Goal: Information Seeking & Learning: Find specific fact

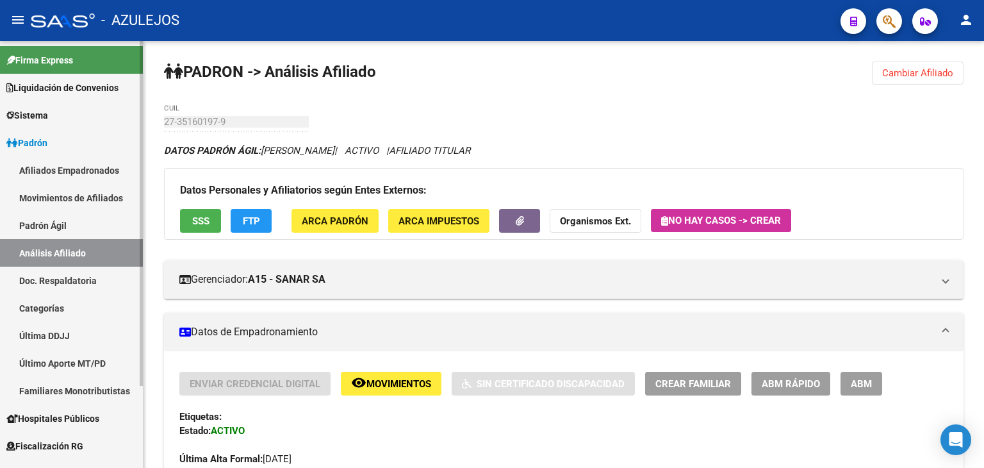
scroll to position [1098, 0]
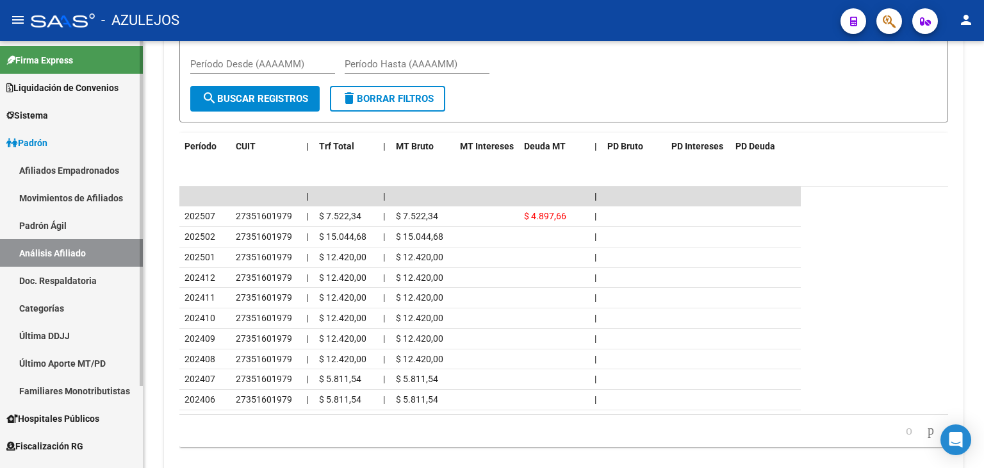
drag, startPoint x: 68, startPoint y: 208, endPoint x: 62, endPoint y: 224, distance: 17.6
click at [68, 208] on link "Movimientos de Afiliados" at bounding box center [71, 198] width 143 height 28
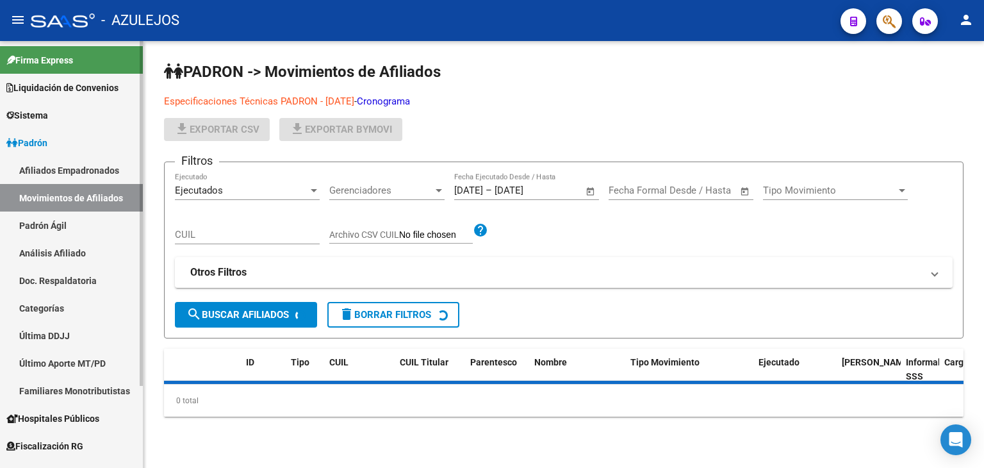
click at [62, 224] on link "Padrón Ágil" at bounding box center [71, 225] width 143 height 28
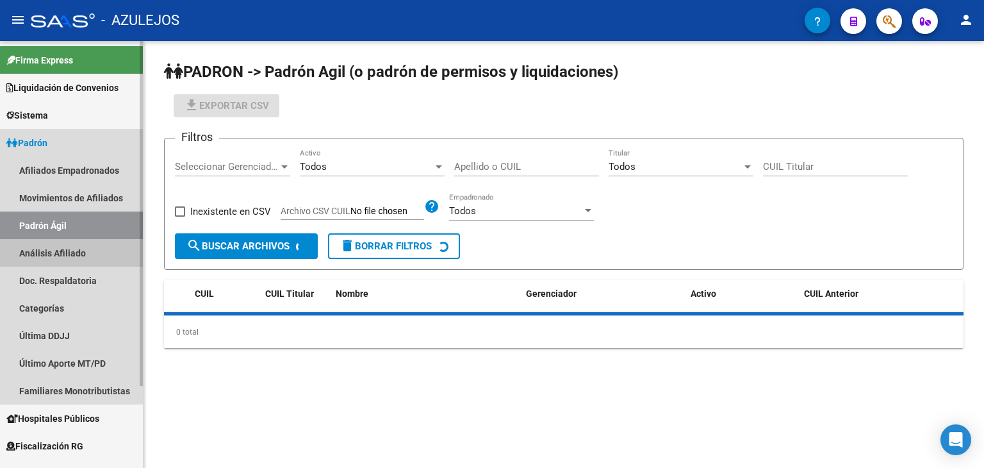
click at [60, 254] on link "Análisis Afiliado" at bounding box center [71, 253] width 143 height 28
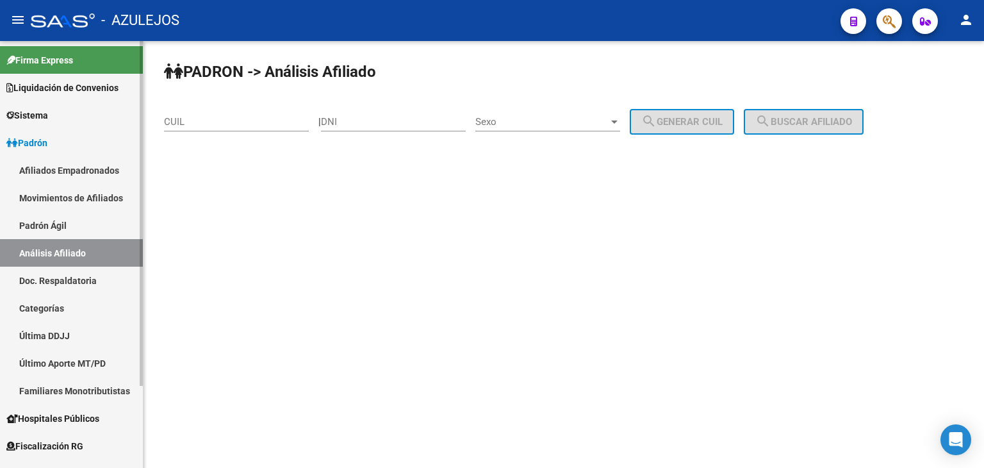
click at [38, 225] on link "Padrón Ágil" at bounding box center [71, 225] width 143 height 28
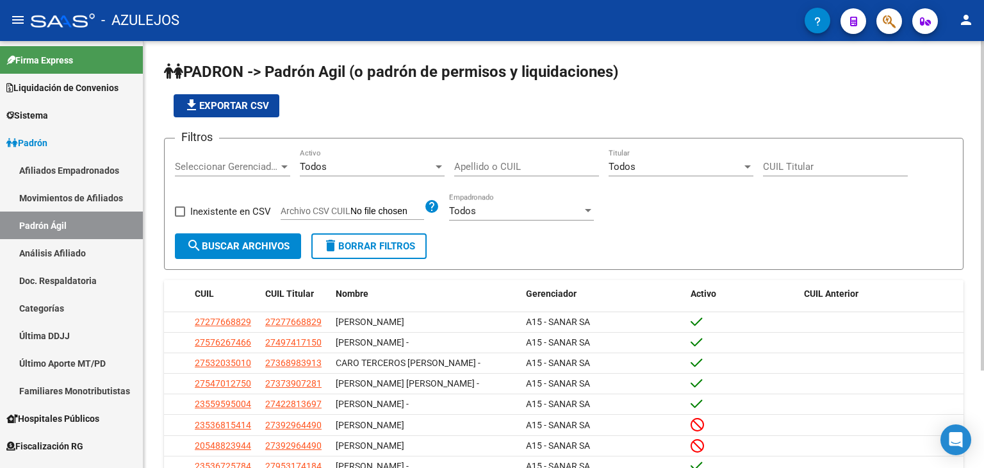
click at [465, 172] on div "Apellido o CUIL" at bounding box center [526, 163] width 145 height 28
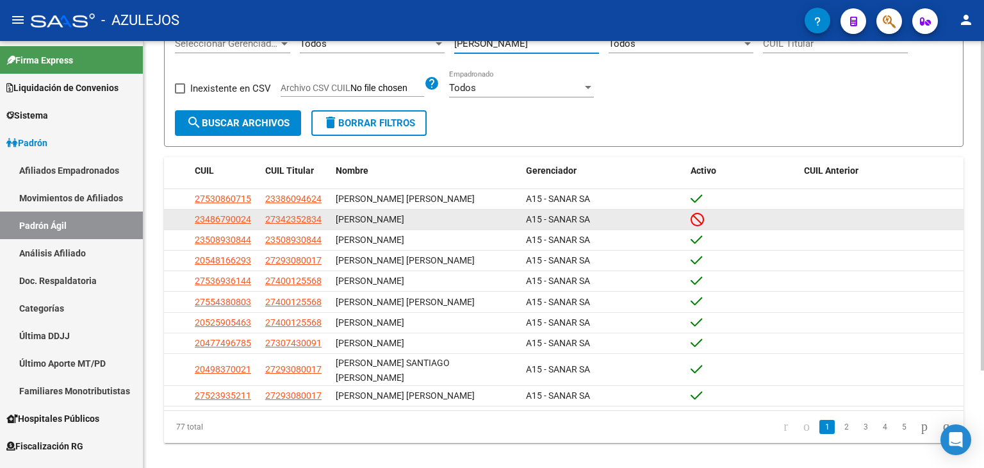
scroll to position [126, 0]
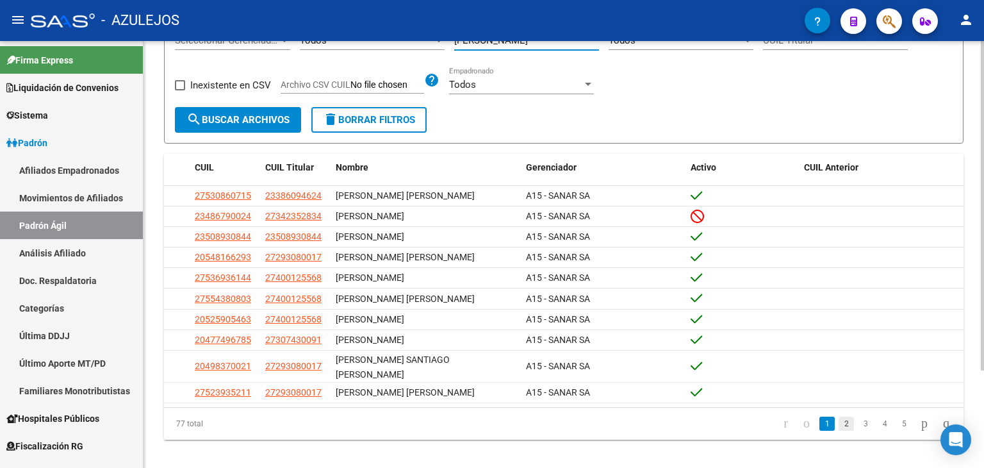
type input "[PERSON_NAME]"
click at [838, 416] on link "2" at bounding box center [845, 423] width 15 height 14
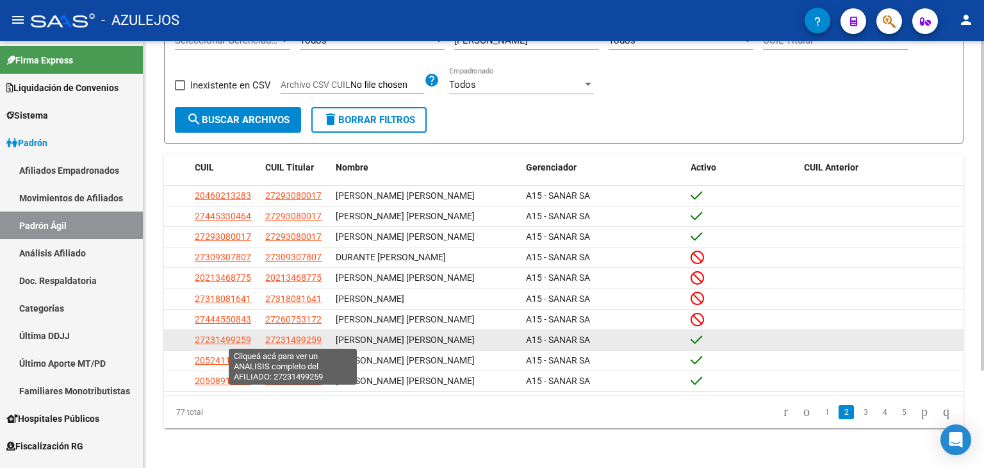
click at [292, 339] on span "27231499259" at bounding box center [293, 339] width 56 height 10
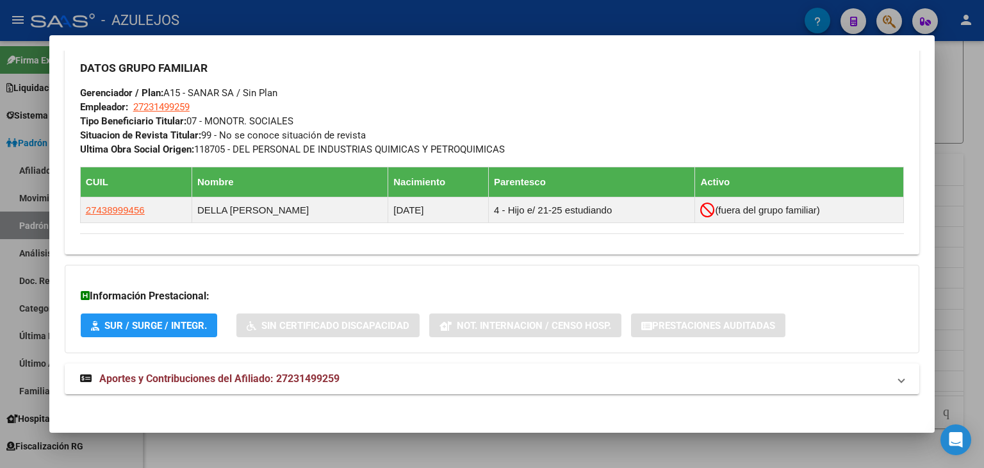
scroll to position [620, 0]
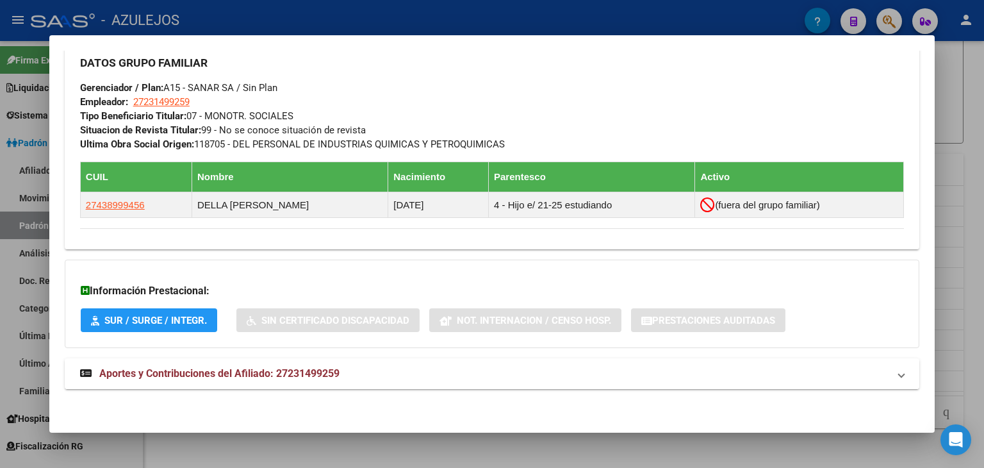
click at [298, 369] on span "Aportes y Contribuciones del Afiliado: 27231499259" at bounding box center [219, 373] width 240 height 12
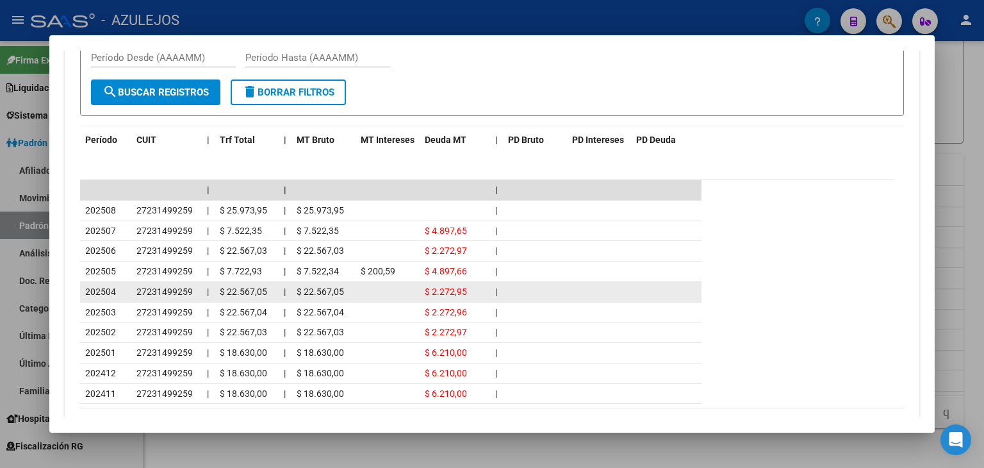
scroll to position [1132, 0]
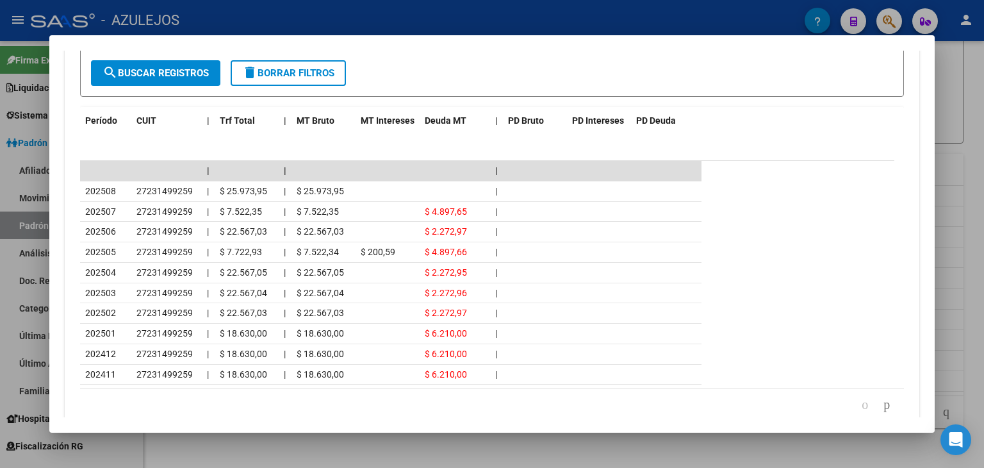
click at [330, 19] on div at bounding box center [492, 234] width 984 height 468
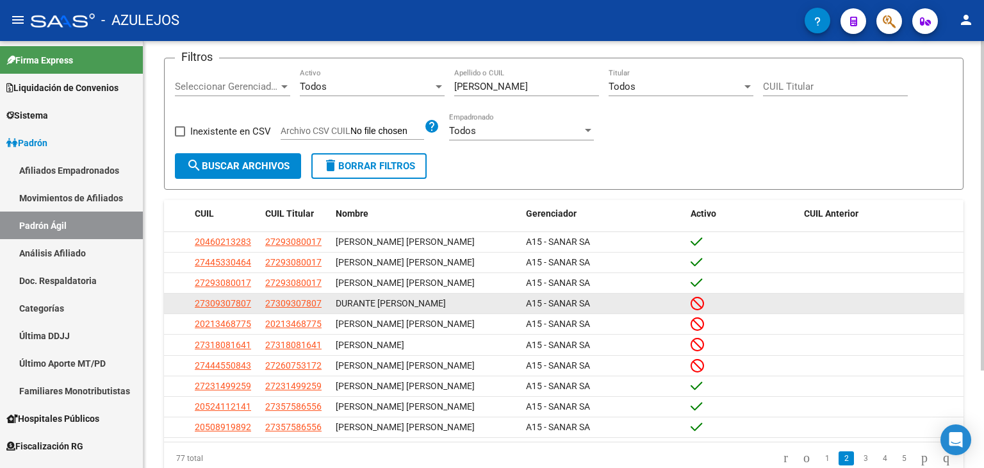
scroll to position [126, 0]
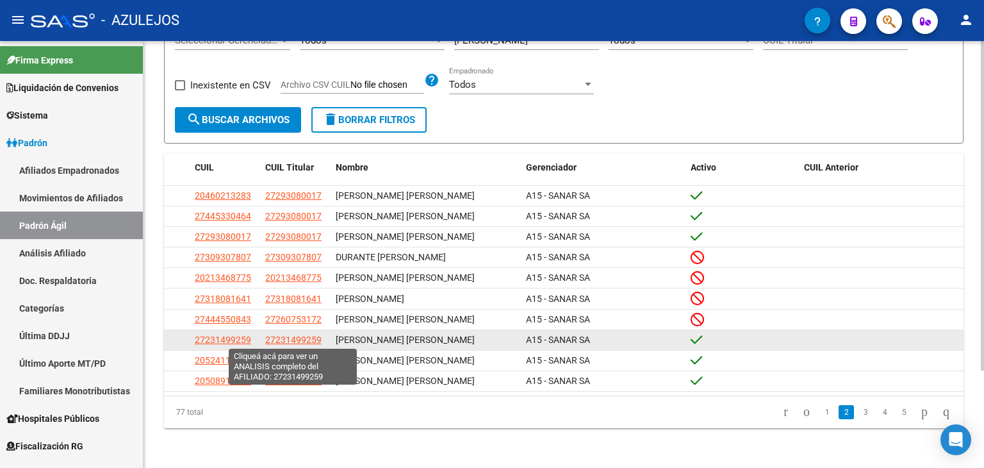
click at [272, 339] on span "27231499259" at bounding box center [293, 339] width 56 height 10
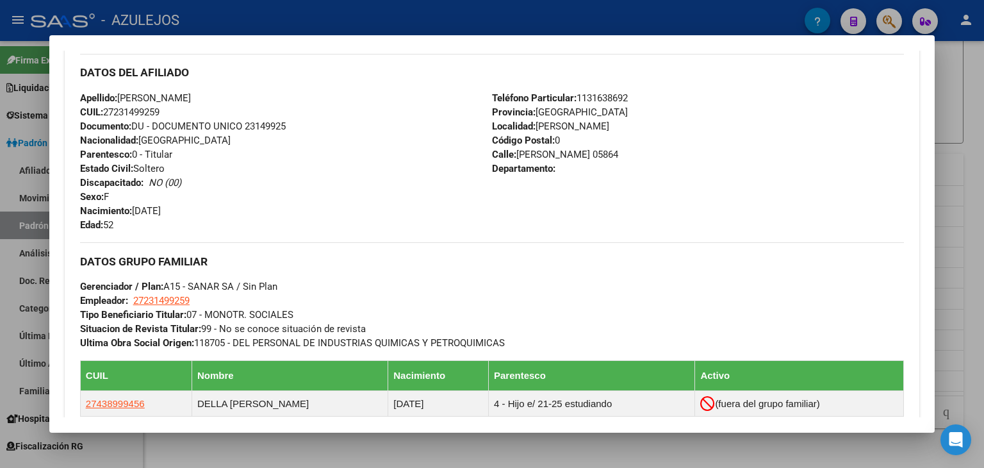
scroll to position [448, 0]
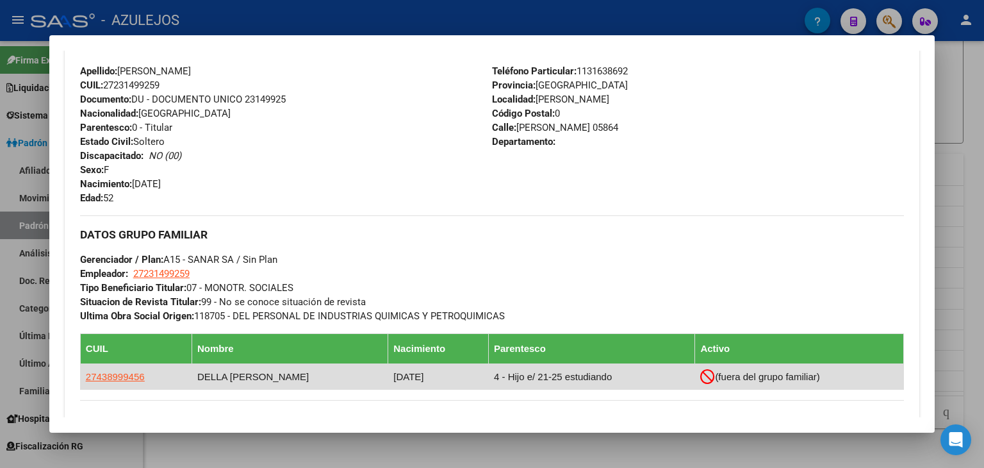
click at [228, 385] on td "DELLA [PERSON_NAME]" at bounding box center [290, 377] width 196 height 26
click at [204, 378] on td "DELLA [PERSON_NAME]" at bounding box center [290, 377] width 196 height 26
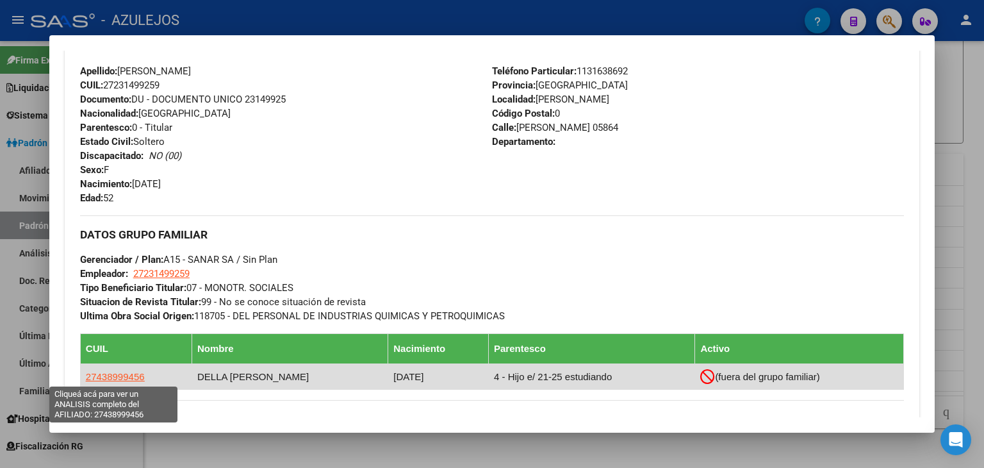
click at [103, 379] on span "27438999456" at bounding box center [115, 376] width 59 height 11
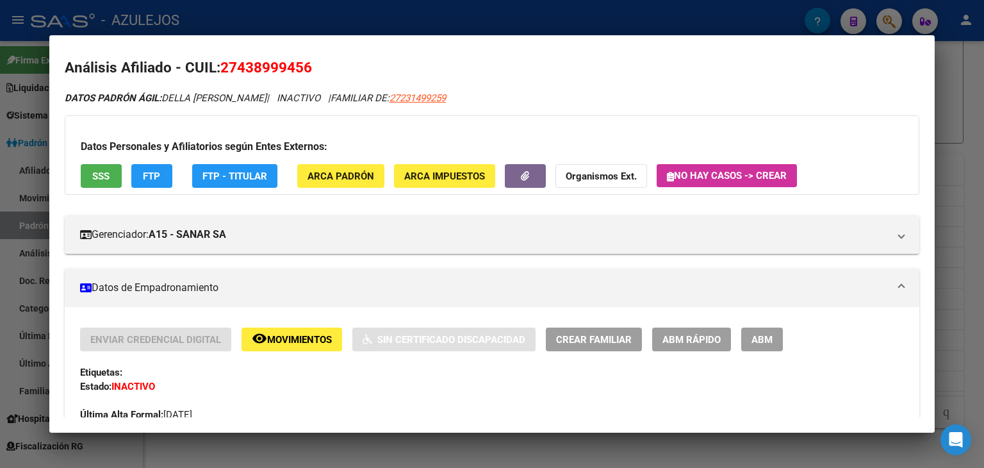
scroll to position [0, 0]
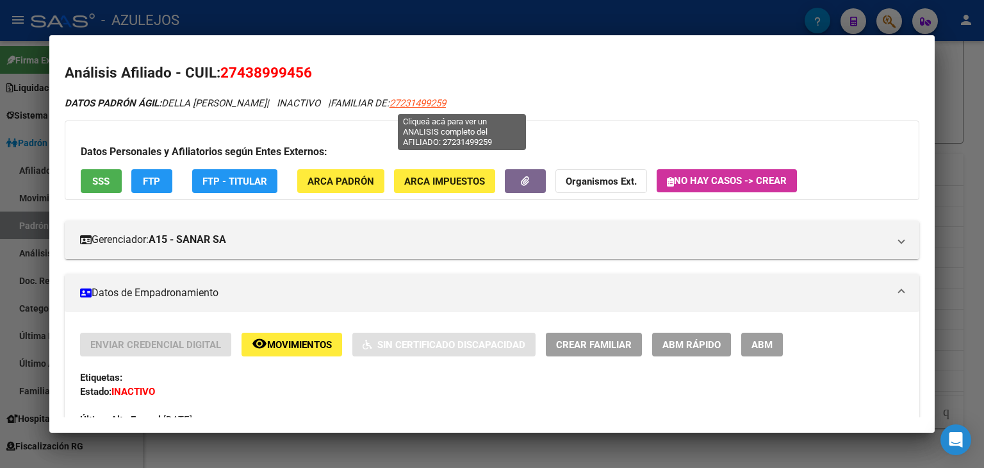
click at [446, 106] on span "27231499259" at bounding box center [417, 103] width 56 height 12
type textarea "27231499259"
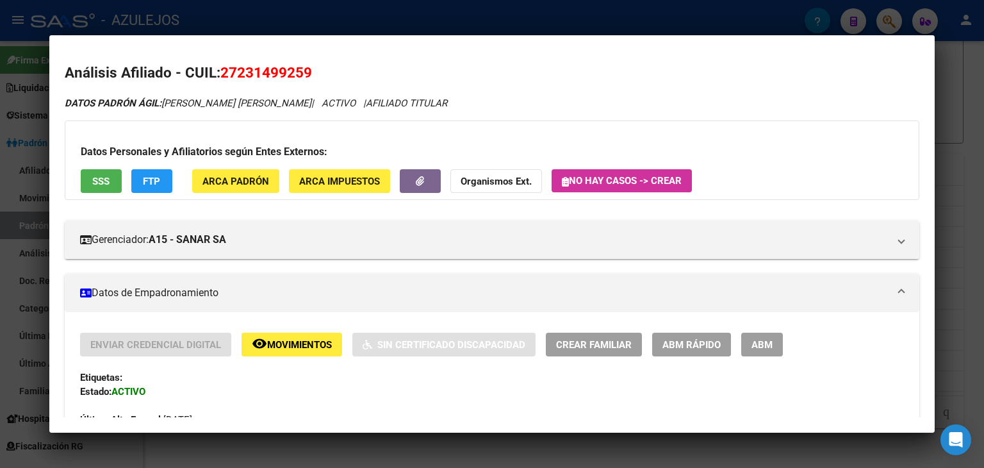
drag, startPoint x: 164, startPoint y: 102, endPoint x: 270, endPoint y: 97, distance: 105.8
click at [270, 97] on icon "DATOS PADRÓN ÁGIL: [PERSON_NAME] [PERSON_NAME] | ACTIVO | AFILIADO TITULAR" at bounding box center [256, 103] width 382 height 12
copy icon "[PERSON_NAME] [PERSON_NAME]"
